Goal: Task Accomplishment & Management: Complete application form

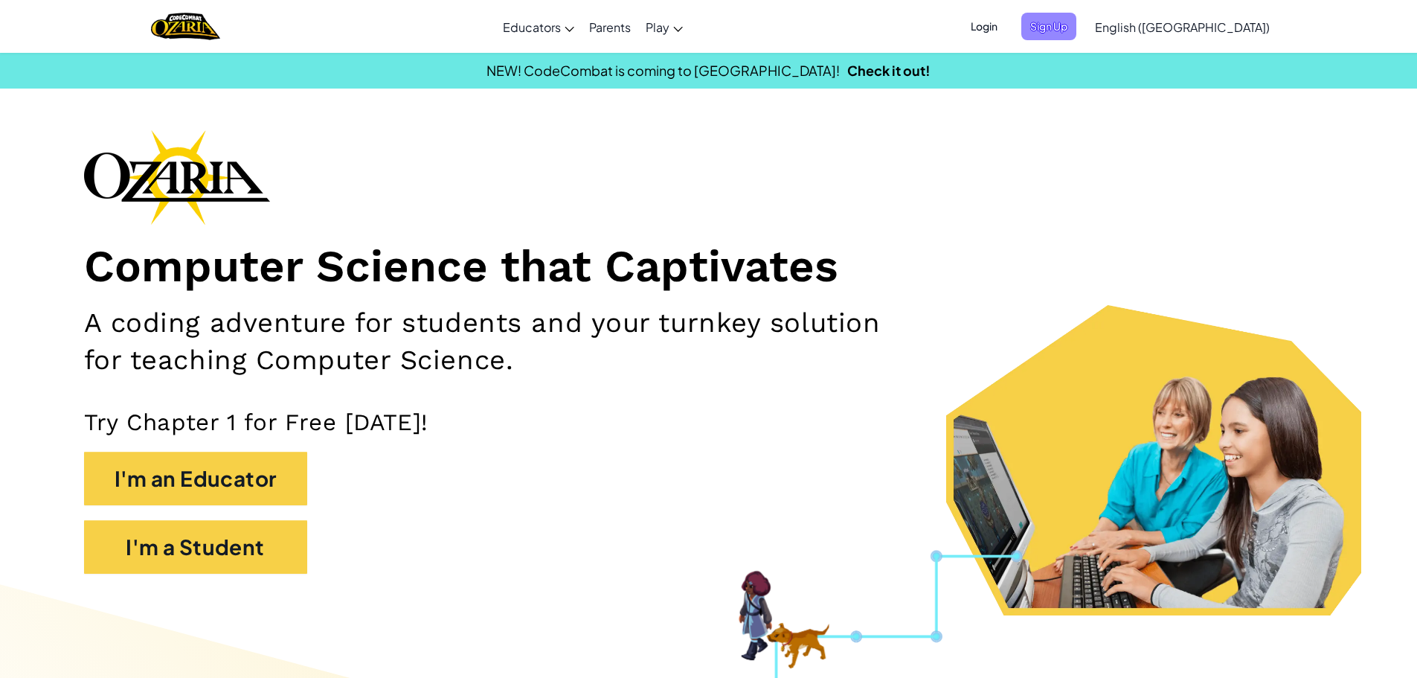
click at [1077, 29] on span "Sign Up" at bounding box center [1049, 27] width 55 height 28
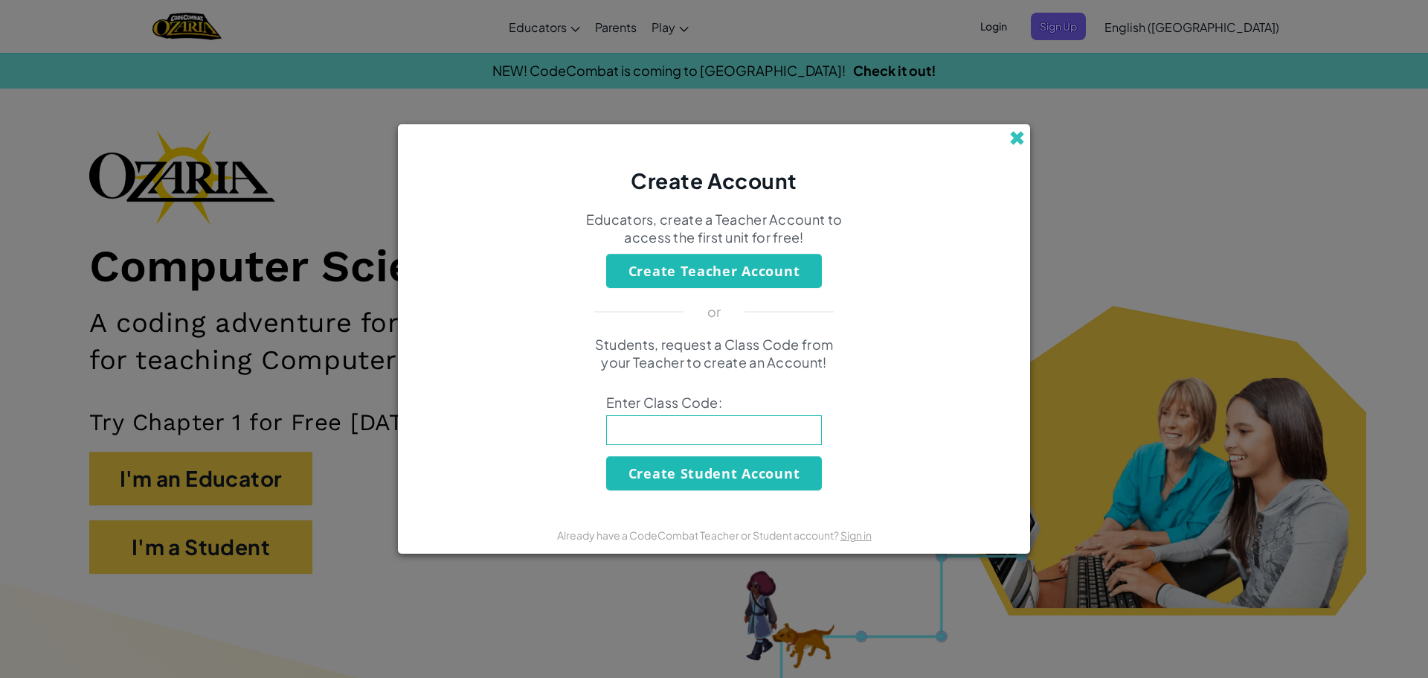
click at [1022, 140] on span at bounding box center [1018, 138] width 16 height 16
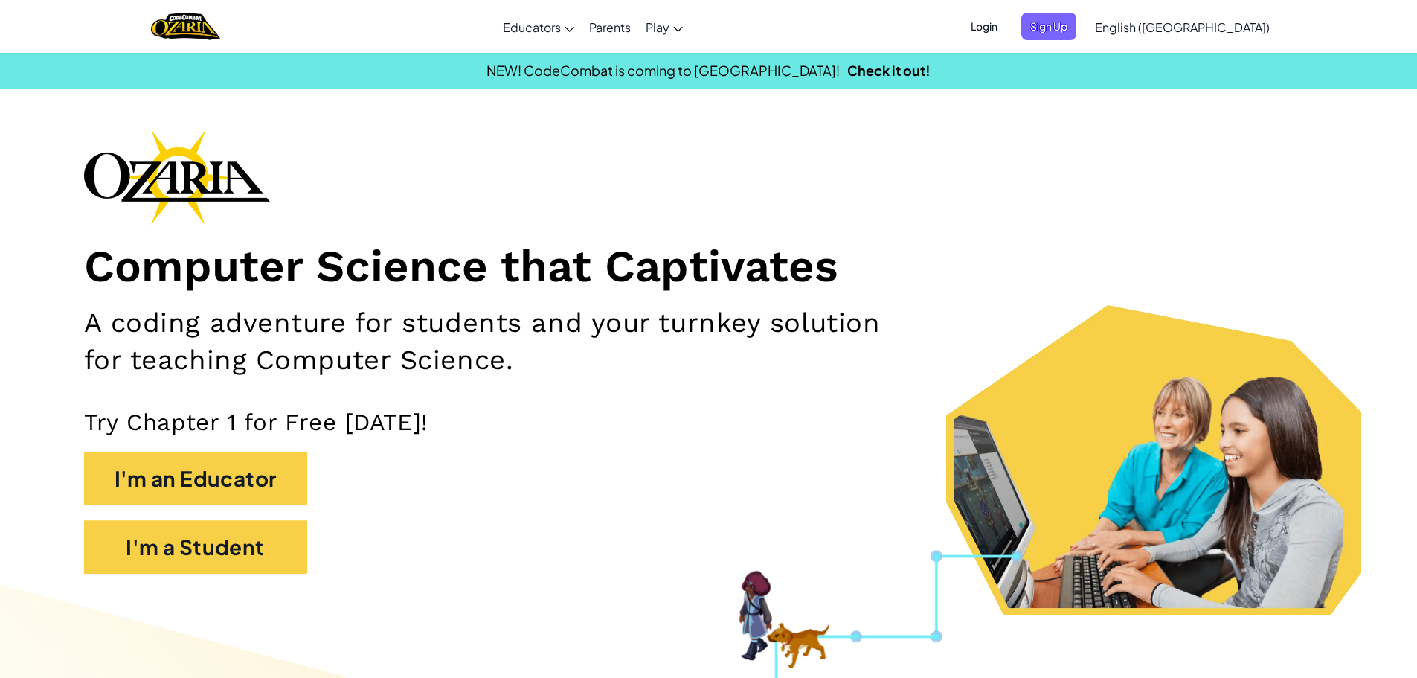
click at [1007, 27] on span "Login" at bounding box center [984, 27] width 45 height 28
